Goal: Information Seeking & Learning: Learn about a topic

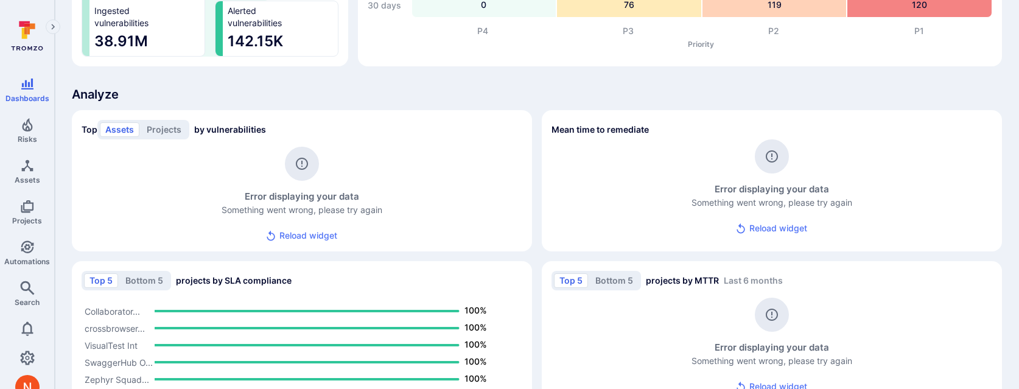
scroll to position [966, 0]
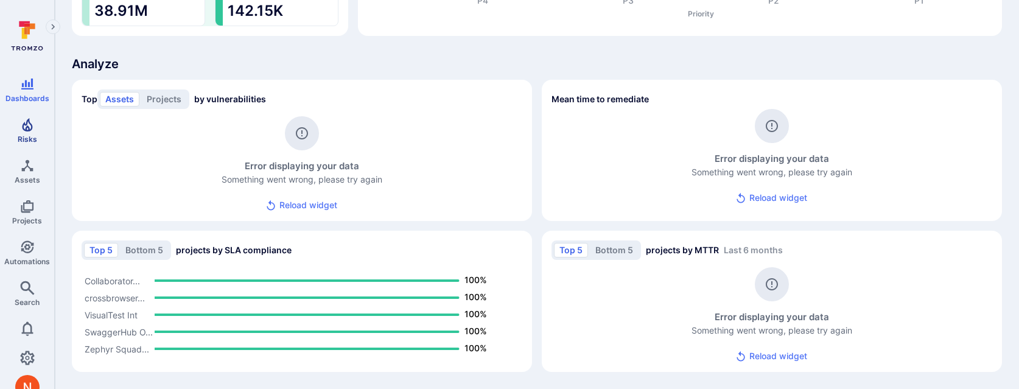
click at [32, 135] on span "Risks" at bounding box center [27, 138] width 19 height 9
